Goal: Transaction & Acquisition: Obtain resource

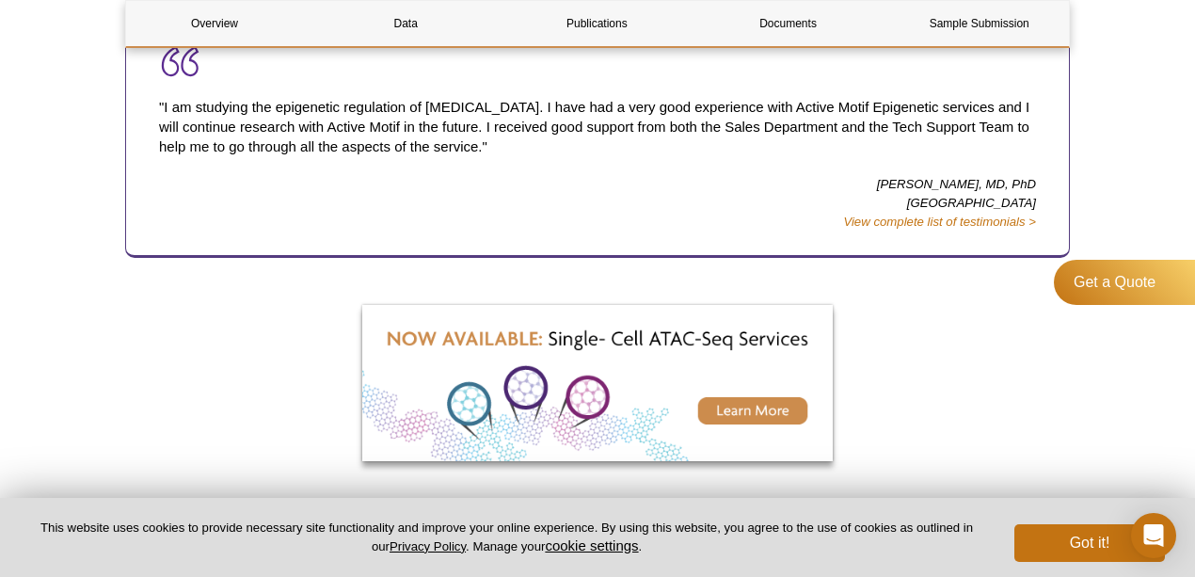
scroll to position [1066, 0]
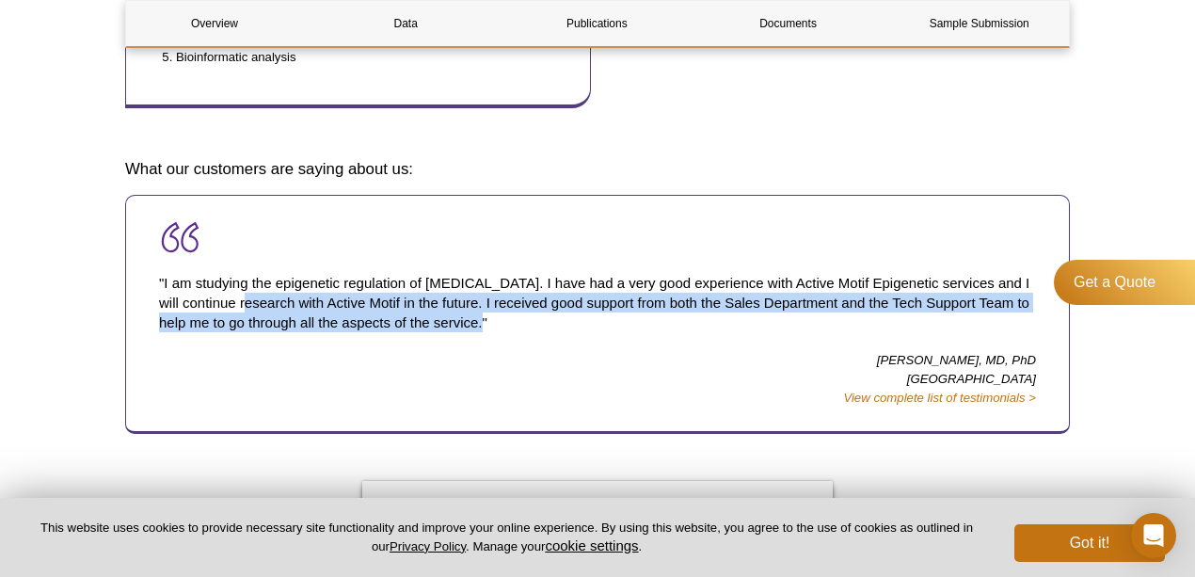
drag, startPoint x: 547, startPoint y: 326, endPoint x: 155, endPoint y: 282, distance: 393.9
click at [155, 282] on div ""I am studying the epigenetic regulation of heart failure. I have had a very go…" at bounding box center [597, 314] width 945 height 239
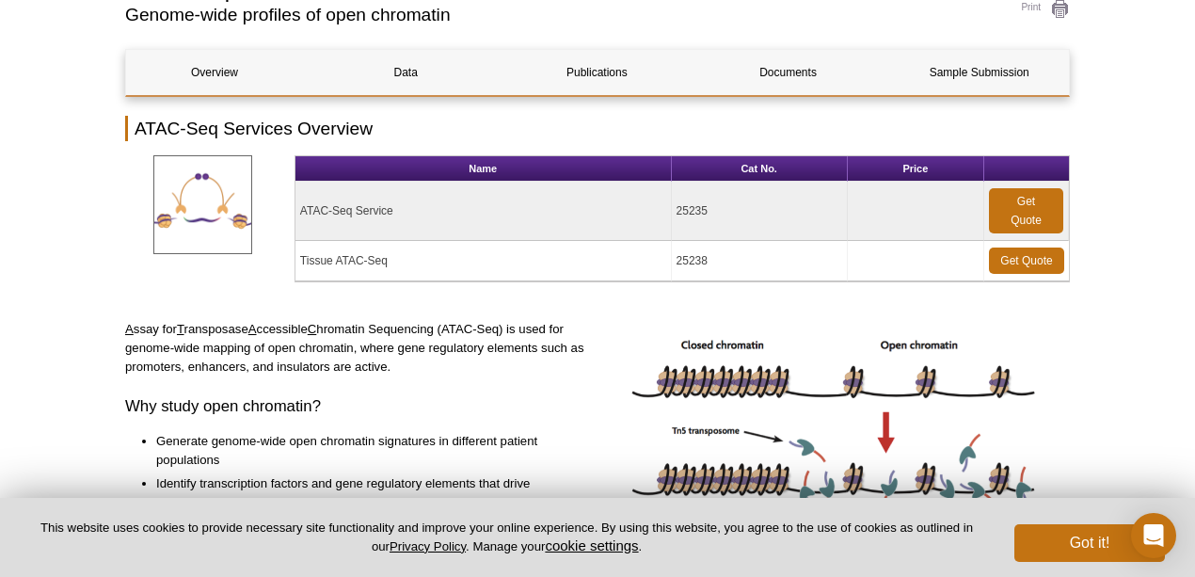
scroll to position [188, 0]
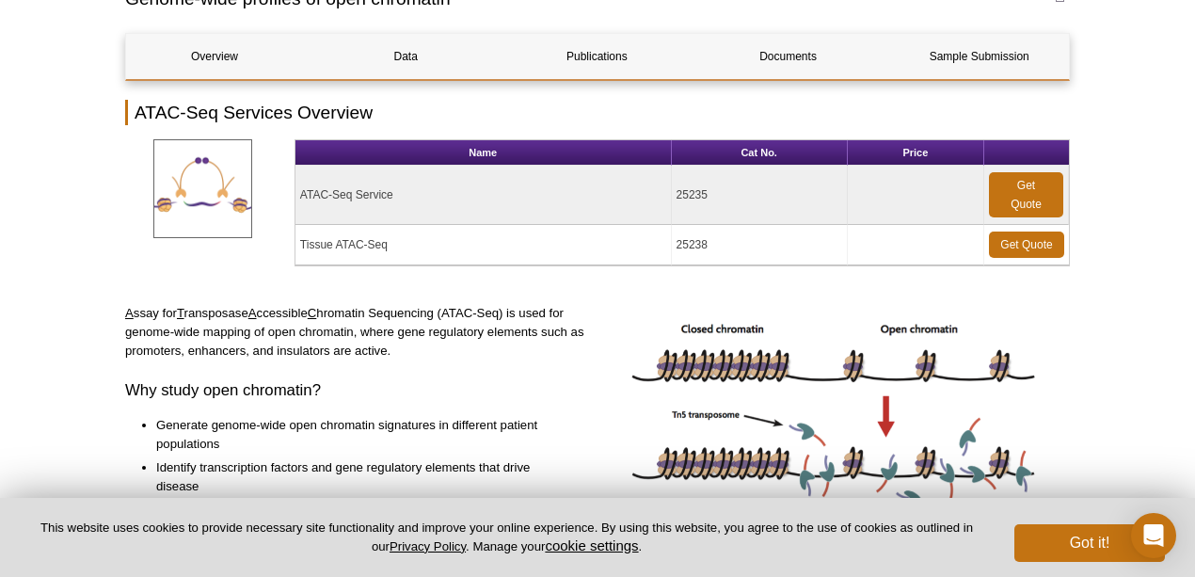
drag, startPoint x: 294, startPoint y: 190, endPoint x: 410, endPoint y: 198, distance: 116.9
click at [410, 198] on table "Name Cat No. Price ATAC-Seq Service 25235 Get Quote Tissue ATAC-Seq 25238 Get Q…" at bounding box center [682, 202] width 775 height 127
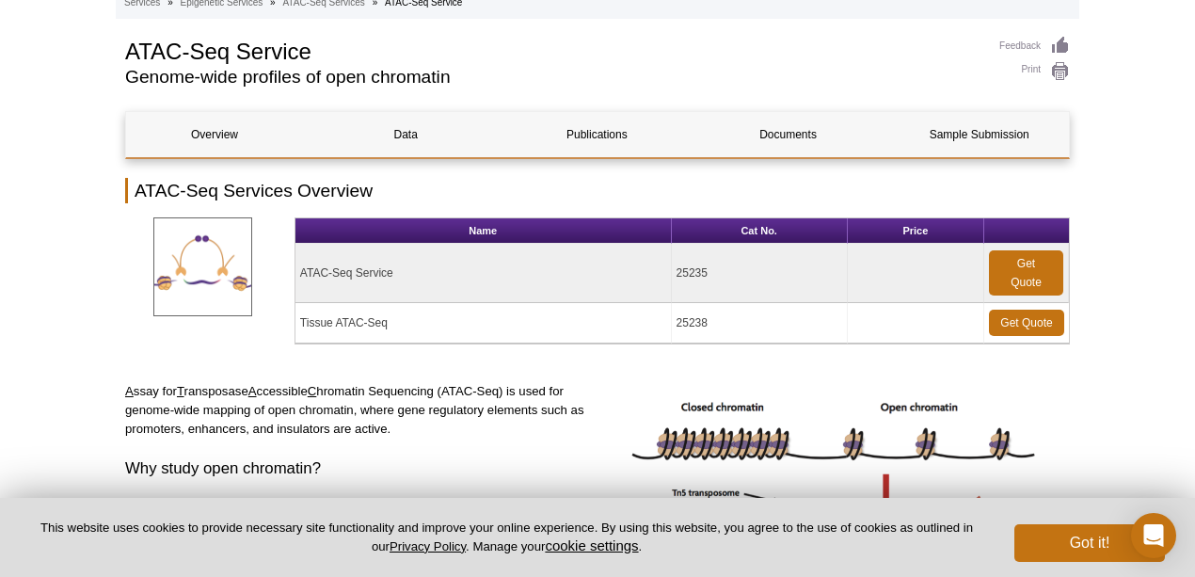
scroll to position [0, 0]
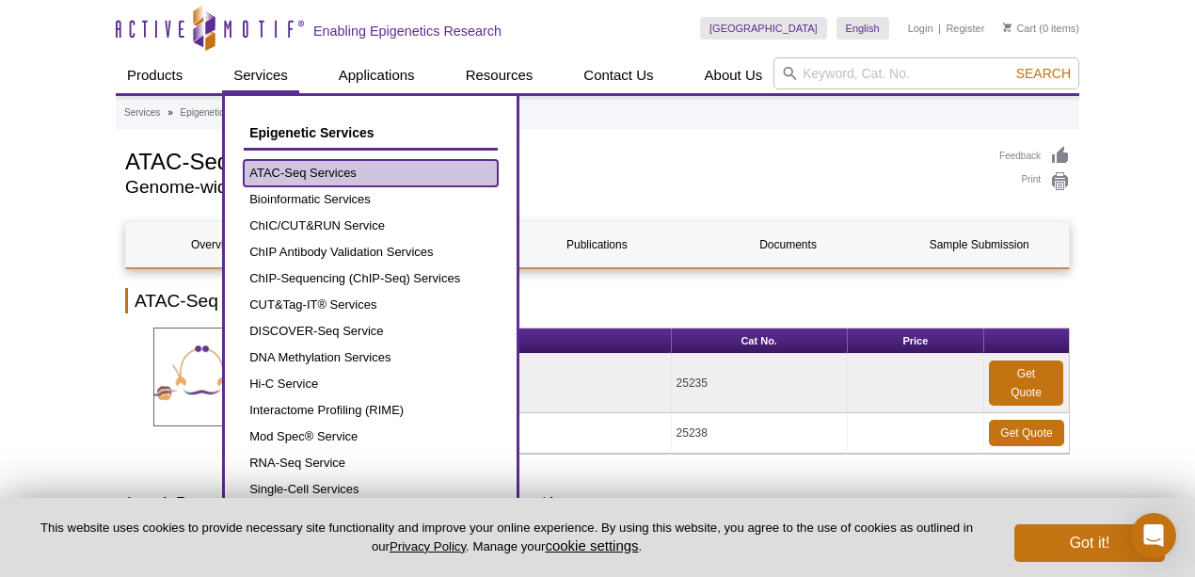
click at [291, 169] on link "ATAC-Seq Services" at bounding box center [371, 173] width 254 height 26
click at [296, 175] on link "ATAC-Seq Services" at bounding box center [371, 173] width 254 height 26
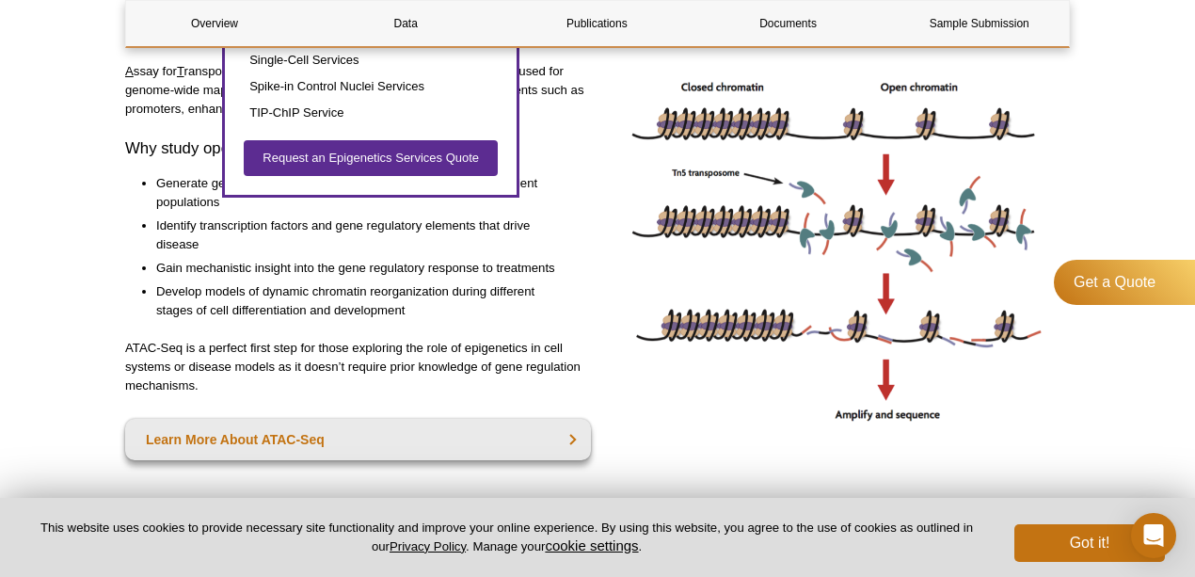
scroll to position [250, 0]
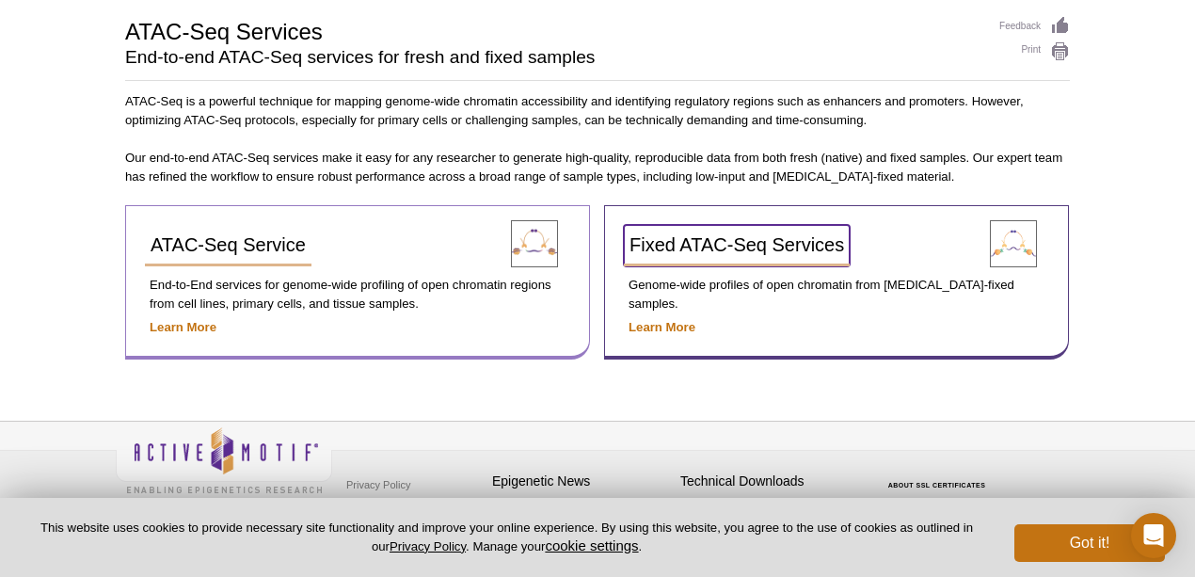
scroll to position [137, 0]
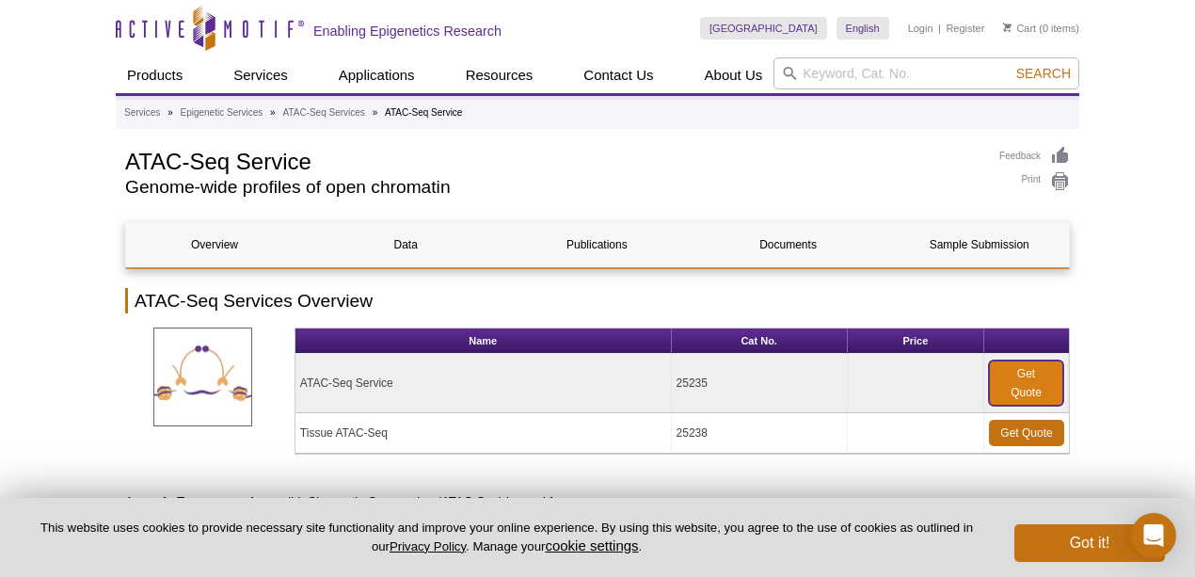
click at [1034, 387] on link "Get Quote" at bounding box center [1026, 382] width 74 height 45
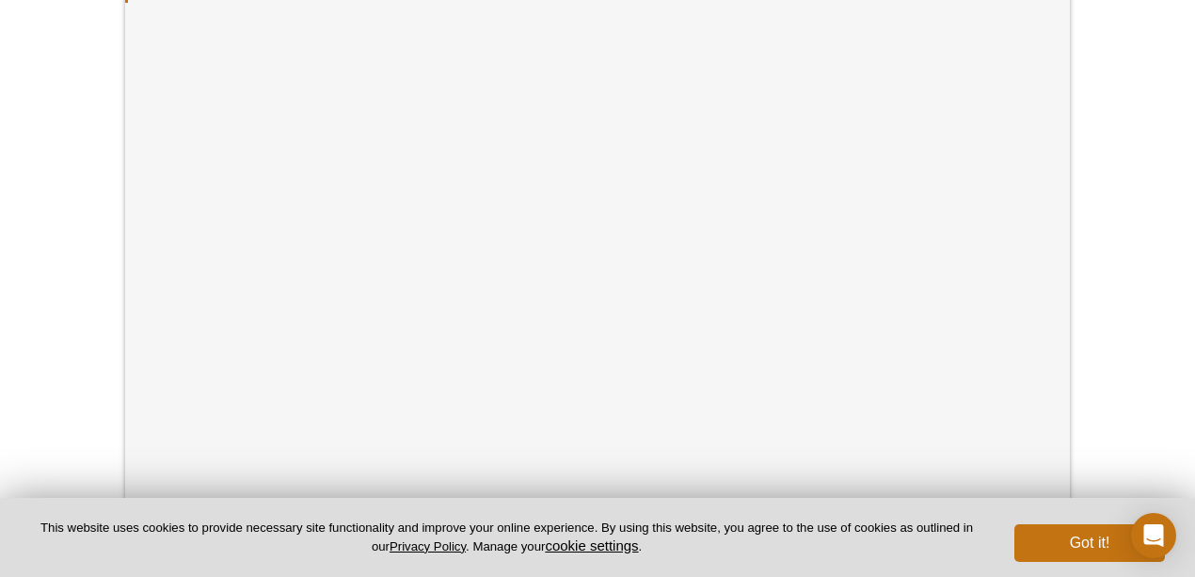
scroll to position [389, 0]
click at [1148, 196] on div "Active Motif Logo Enabling Epigenetics Research 0 Search Skip to content Active…" at bounding box center [597, 373] width 1195 height 1524
